Goal: Information Seeking & Learning: Learn about a topic

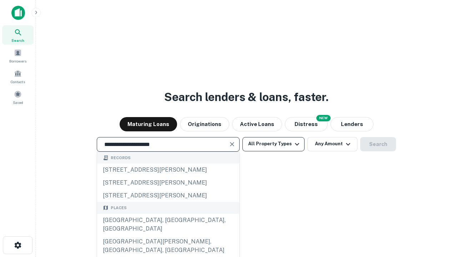
click at [168, 235] on div "Santa Monica, CA, USA" at bounding box center [168, 224] width 142 height 21
type input "**********"
click at [273, 144] on button "All Property Types" at bounding box center [273, 144] width 62 height 14
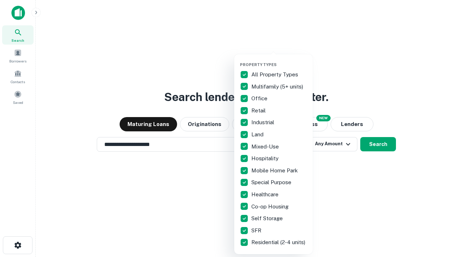
click at [279, 60] on button "button" at bounding box center [279, 60] width 78 height 0
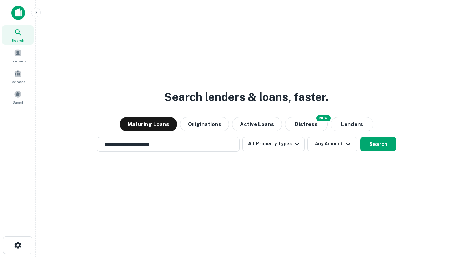
scroll to position [4, 86]
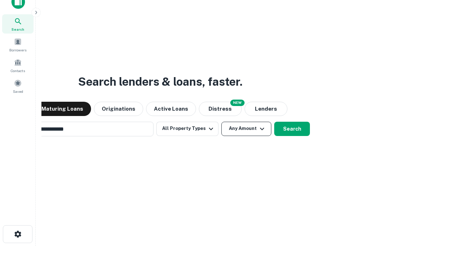
click at [221, 122] on button "Any Amount" at bounding box center [246, 129] width 50 height 14
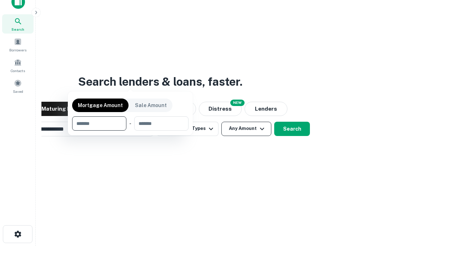
scroll to position [11, 0]
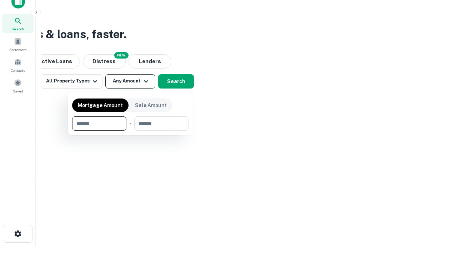
type input "*******"
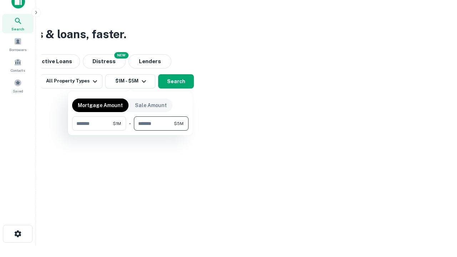
type input "*******"
click at [130, 131] on button "button" at bounding box center [130, 131] width 116 height 0
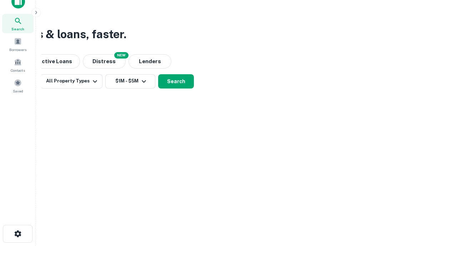
scroll to position [4, 132]
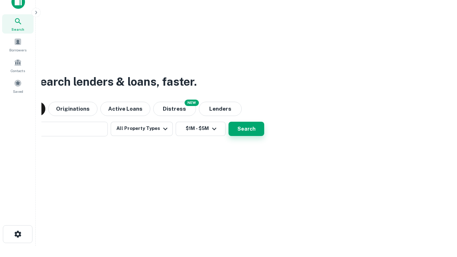
click at [228, 122] on button "Search" at bounding box center [246, 129] width 36 height 14
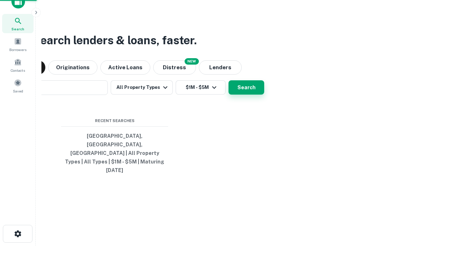
scroll to position [19, 202]
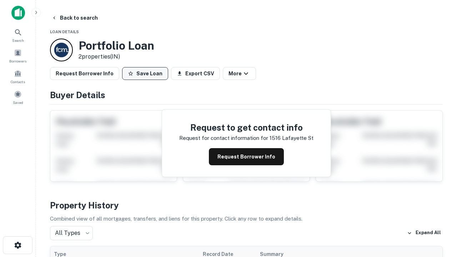
click at [145, 73] on button "Save Loan" at bounding box center [145, 73] width 46 height 13
click at [147, 73] on button "Loan Saved" at bounding box center [146, 73] width 49 height 13
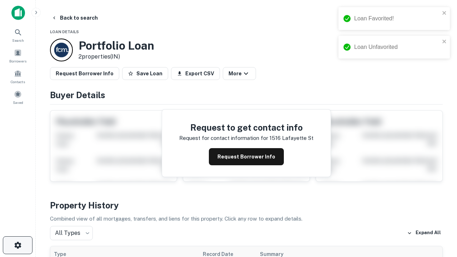
click at [17, 245] on icon "button" at bounding box center [18, 245] width 9 height 9
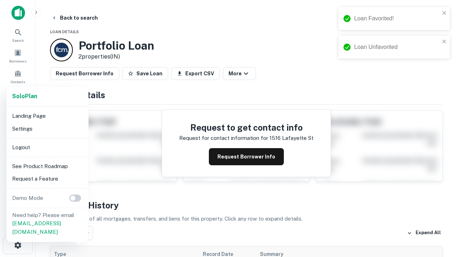
click at [47, 147] on li "Logout" at bounding box center [47, 147] width 76 height 13
